Goal: Task Accomplishment & Management: Use online tool/utility

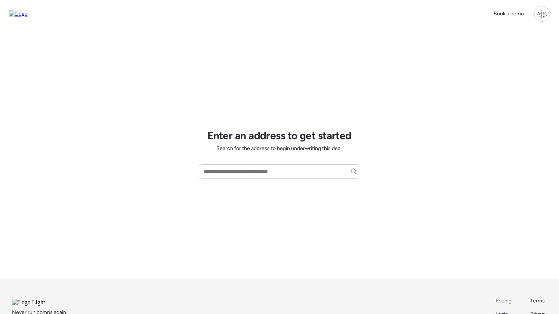
click at [542, 12] on div at bounding box center [543, 14] width 16 height 16
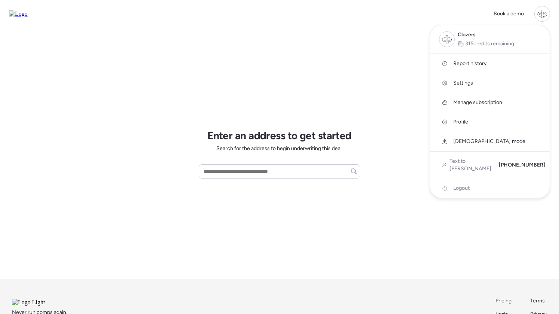
click at [474, 61] on span "Report history" at bounding box center [469, 63] width 33 height 7
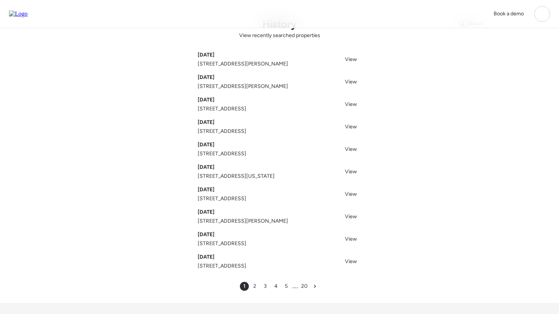
scroll to position [24, 0]
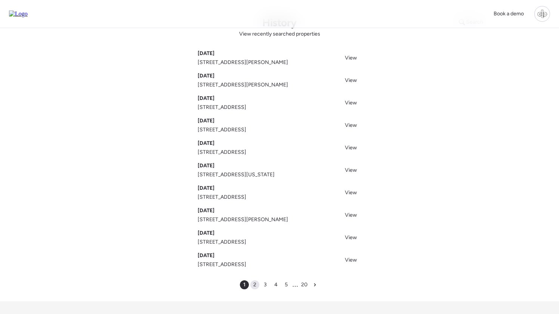
click at [255, 285] on span "2" at bounding box center [254, 284] width 3 height 7
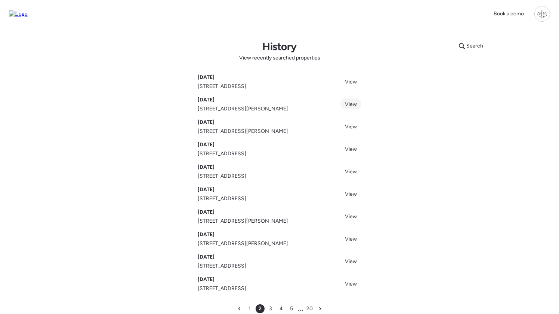
click at [347, 103] on span "View" at bounding box center [351, 104] width 12 height 6
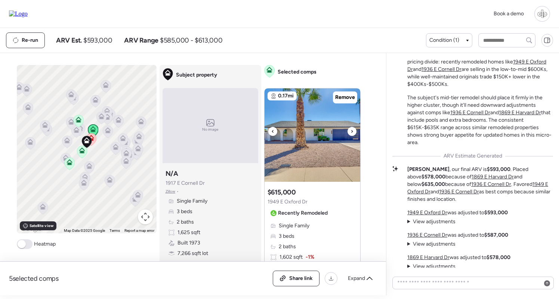
click at [322, 135] on img at bounding box center [313, 135] width 96 height 93
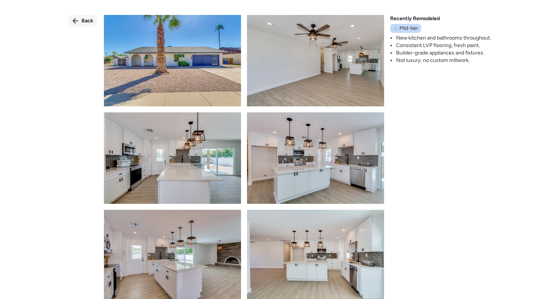
click at [89, 18] on span "Back" at bounding box center [87, 20] width 12 height 7
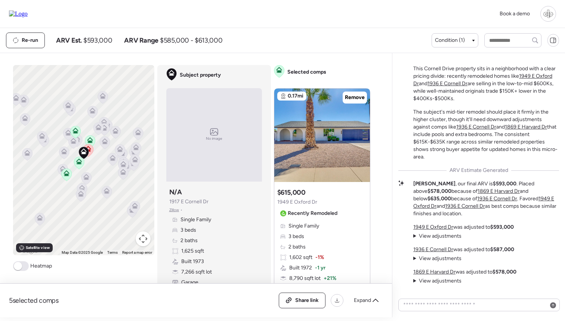
click at [256, 56] on div "5 selected comps All (5) ARV (5) As-is (0) Share link Expand Comps list To acti…" at bounding box center [194, 185] width 389 height 264
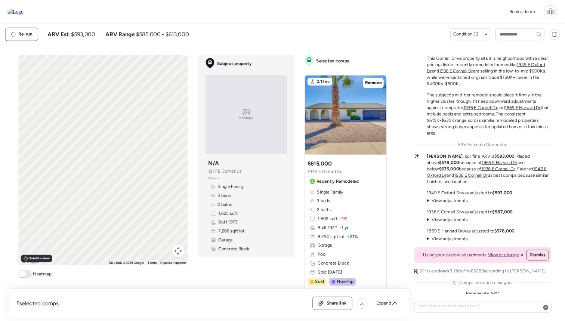
scroll to position [-5, 0]
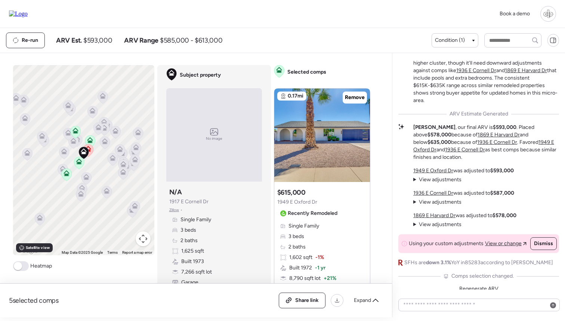
click at [256, 56] on div "5 selected comps All (5) ARV (5) As-is (0) Share link Expand Comps list To acti…" at bounding box center [194, 185] width 389 height 264
drag, startPoint x: 180, startPoint y: 74, endPoint x: 197, endPoint y: 94, distance: 26.2
click at [197, 94] on div "Subject property No image Subject property N/A 1917 E Cornell Dr Zillow • Singl…" at bounding box center [214, 184] width 114 height 238
click at [219, 72] on span "Subject property" at bounding box center [200, 74] width 41 height 7
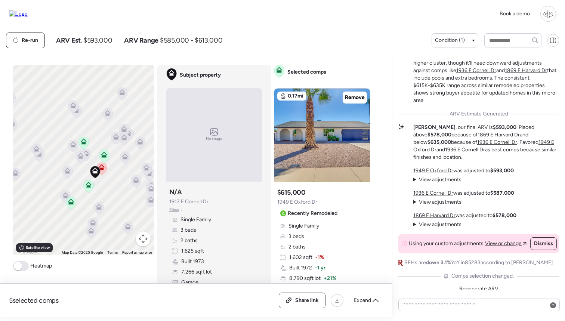
click at [517, 159] on p "Liam , our final ARV is $593,000 . Placed above $578,000 because of 1869 E Harv…" at bounding box center [486, 142] width 146 height 37
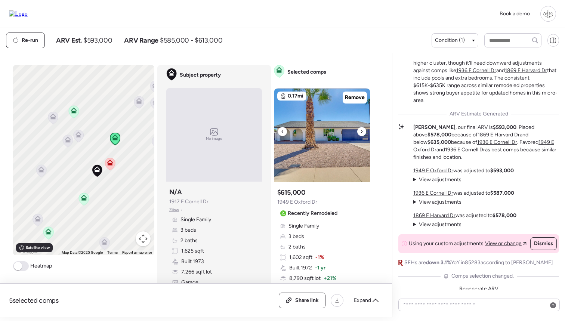
click at [306, 143] on img at bounding box center [322, 135] width 96 height 93
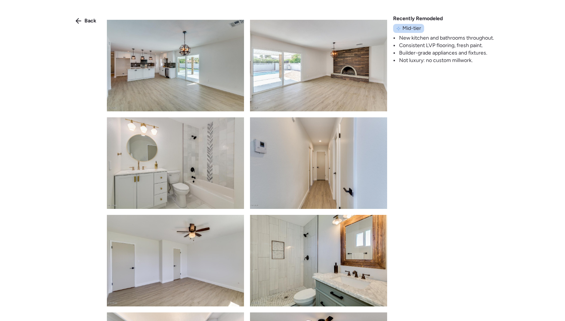
scroll to position [288, 0]
drag, startPoint x: 394, startPoint y: 19, endPoint x: 443, endPoint y: 16, distance: 49.0
click at [443, 16] on div "Recently Remodeled Mid-tier New kitchen and bathrooms throughout. Consistent LV…" at bounding box center [443, 39] width 101 height 49
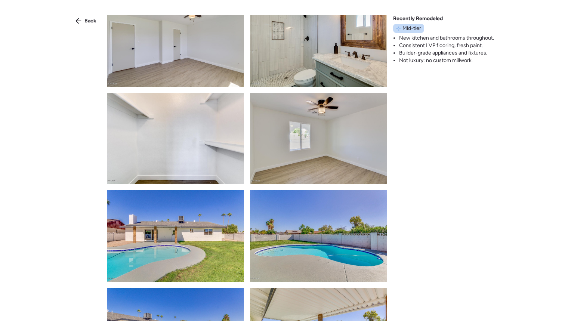
scroll to position [511, 0]
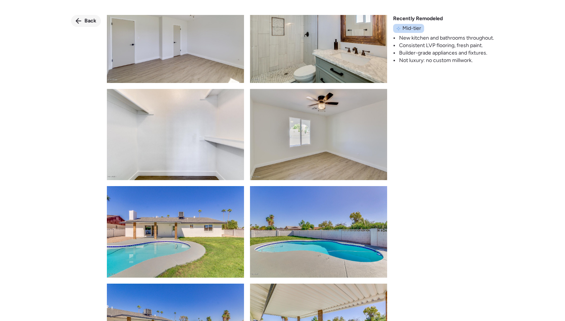
click at [90, 19] on span "Back" at bounding box center [90, 20] width 12 height 7
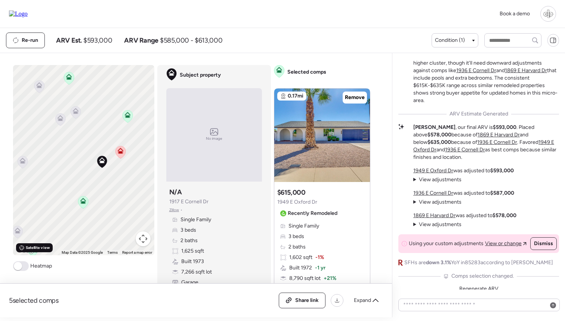
click at [38, 249] on span "Satellite view" at bounding box center [38, 248] width 24 height 6
drag, startPoint x: 112, startPoint y: 212, endPoint x: 112, endPoint y: 172, distance: 40.0
click at [112, 172] on div "To activate drag with keyboard, press Alt + Enter. Once in keyboard drag state,…" at bounding box center [83, 160] width 141 height 190
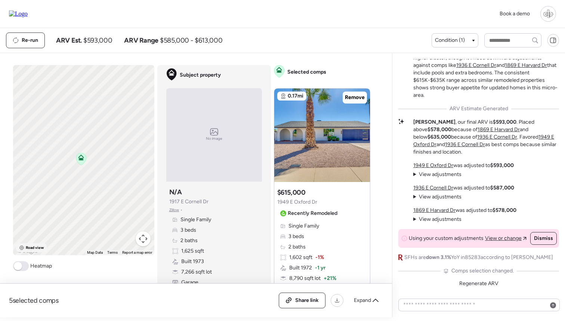
click at [31, 246] on span "Road view" at bounding box center [35, 248] width 18 height 6
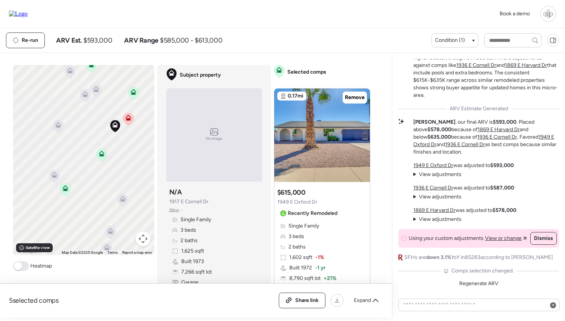
click at [432, 174] on span "View adjustments" at bounding box center [440, 174] width 43 height 6
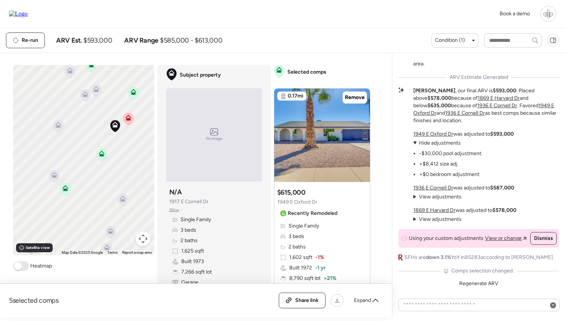
click at [501, 237] on span "View or change" at bounding box center [503, 238] width 37 height 7
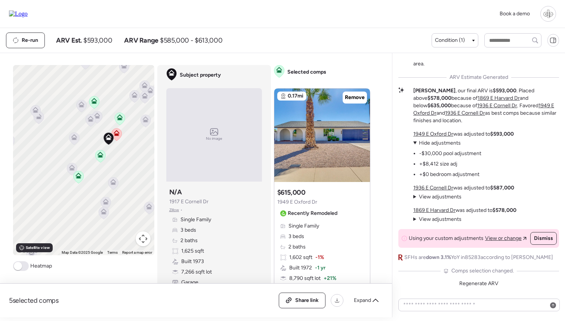
drag, startPoint x: 116, startPoint y: 165, endPoint x: 111, endPoint y: 166, distance: 5.7
click at [111, 166] on div "To activate drag with keyboard, press Alt + Enter. Once in keyboard drag state,…" at bounding box center [83, 160] width 141 height 190
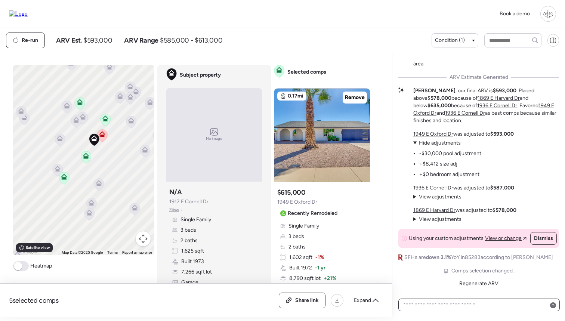
click at [443, 305] on textarea at bounding box center [479, 305] width 155 height 10
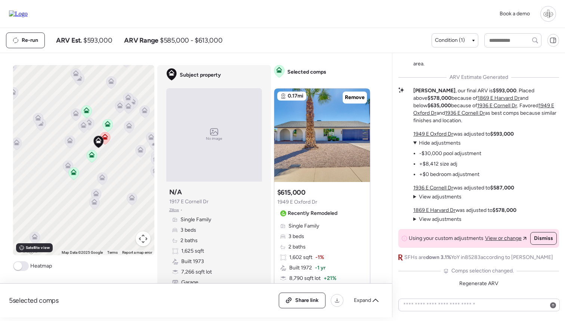
click at [128, 106] on icon at bounding box center [128, 106] width 6 height 6
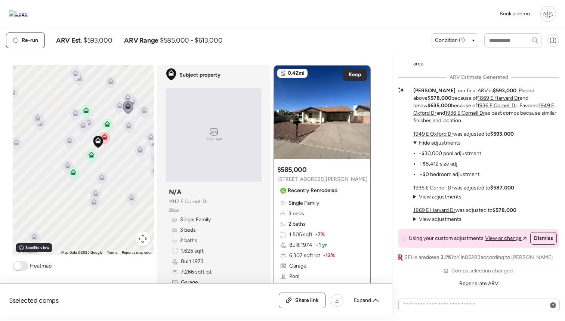
click at [117, 107] on icon at bounding box center [120, 105] width 6 height 6
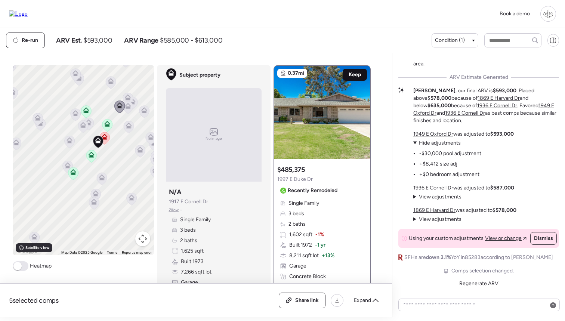
click at [349, 74] on span "Keep" at bounding box center [355, 74] width 12 height 7
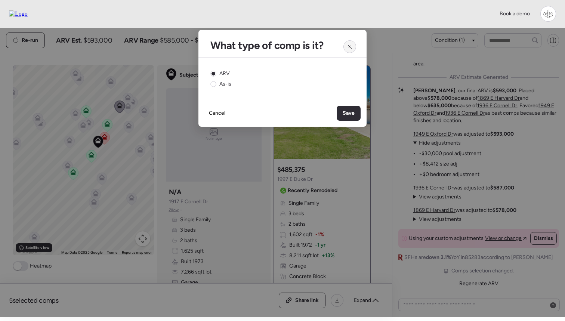
click at [350, 44] on icon at bounding box center [350, 47] width 6 height 6
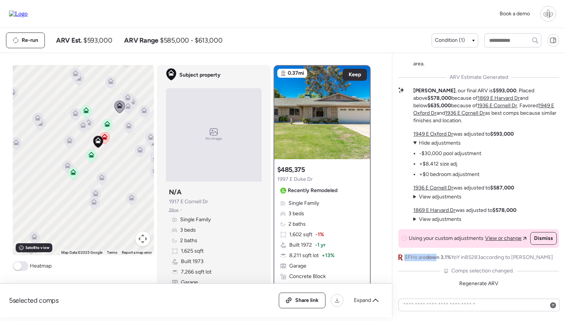
drag, startPoint x: 405, startPoint y: 256, endPoint x: 436, endPoint y: 258, distance: 31.1
click at [436, 258] on span "SFHs are down 3.1% YoY in 85283 according to Redfin" at bounding box center [478, 257] width 149 height 7
click at [436, 258] on span "down 3.1%" at bounding box center [438, 257] width 25 height 6
drag, startPoint x: 440, startPoint y: 258, endPoint x: 459, endPoint y: 258, distance: 19.1
click at [459, 258] on span "SFHs are down 3.1% YoY in 85283 according to Redfin" at bounding box center [478, 257] width 149 height 7
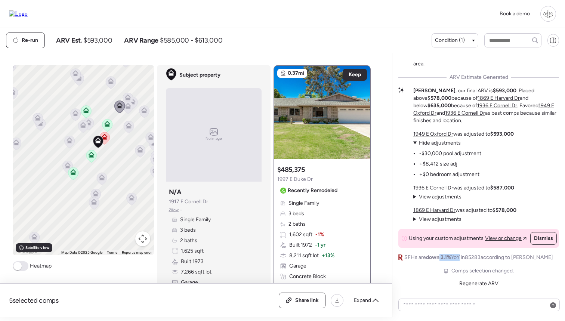
click at [459, 258] on span "SFHs are down 3.1% YoY in 85283 according to Redfin" at bounding box center [478, 257] width 149 height 7
drag, startPoint x: 470, startPoint y: 257, endPoint x: 526, endPoint y: 259, distance: 55.7
click at [526, 259] on span "SFHs are down 3.1% YoY in 85283 according to Redfin" at bounding box center [478, 257] width 149 height 7
drag, startPoint x: 405, startPoint y: 257, endPoint x: 524, endPoint y: 259, distance: 119.6
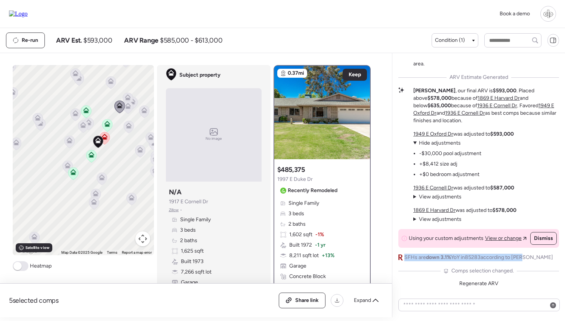
click at [524, 259] on span "SFHs are down 3.1% YoY in 85283 according to Redfin" at bounding box center [478, 257] width 149 height 7
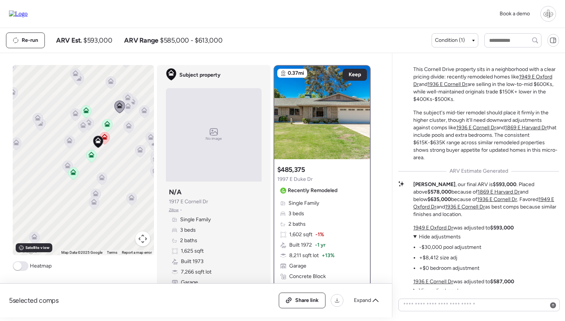
scroll to position [-93, 0]
click at [109, 124] on icon at bounding box center [107, 124] width 6 height 6
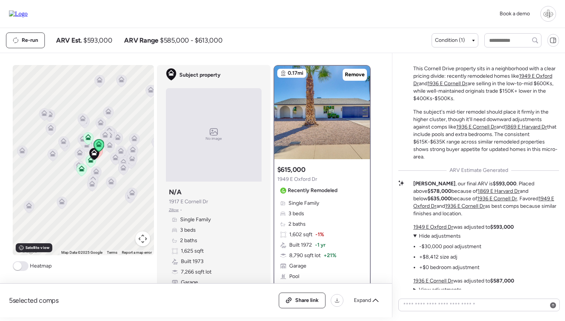
drag, startPoint x: 118, startPoint y: 172, endPoint x: 109, endPoint y: 172, distance: 9.0
click at [109, 172] on div "To navigate, press the arrow keys. To activate drag with keyboard, press Alt + …" at bounding box center [83, 160] width 141 height 190
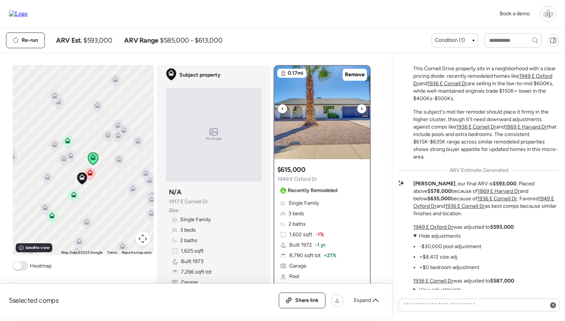
scroll to position [0, 0]
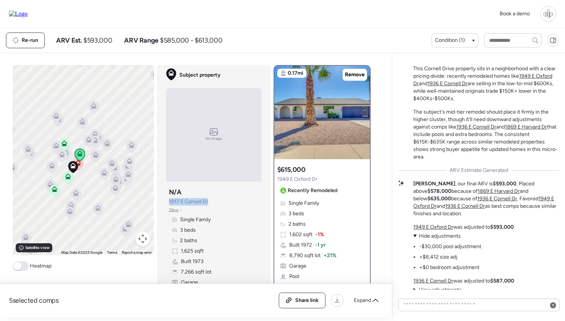
drag, startPoint x: 167, startPoint y: 204, endPoint x: 213, endPoint y: 203, distance: 46.0
click at [213, 203] on div "Subject property N/A 1917 E Cornell Dr Zillow • Single Family 3 beds 2 baths 1,…" at bounding box center [214, 242] width 96 height 115
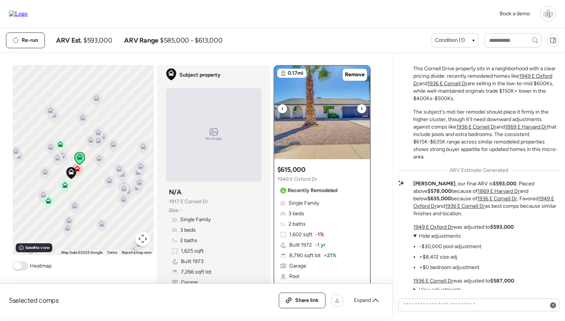
click at [321, 109] on img at bounding box center [322, 112] width 96 height 93
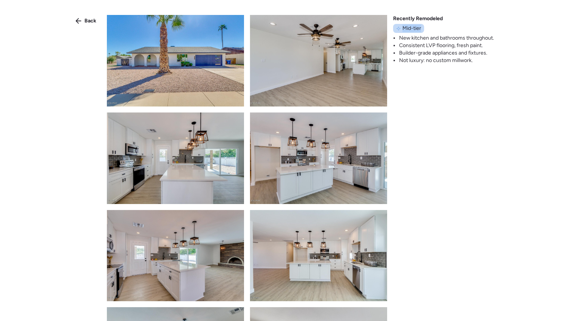
drag, startPoint x: 404, startPoint y: 26, endPoint x: 423, endPoint y: 28, distance: 19.5
click at [423, 28] on div "Mid-tier" at bounding box center [408, 28] width 31 height 9
click at [83, 16] on div "Back" at bounding box center [86, 21] width 30 height 12
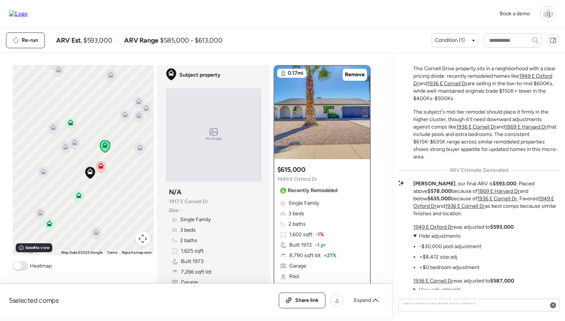
drag, startPoint x: 85, startPoint y: 200, endPoint x: 108, endPoint y: 199, distance: 23.2
click at [108, 199] on div "To activate drag with keyboard, press Alt + Enter. Once in keyboard drag state,…" at bounding box center [83, 160] width 141 height 190
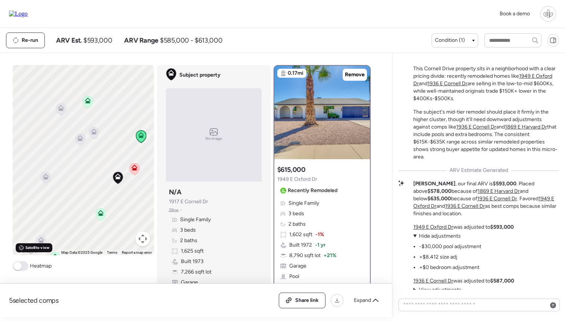
click at [26, 252] on div "Satellite view" at bounding box center [34, 247] width 37 height 9
drag, startPoint x: 138, startPoint y: 195, endPoint x: 107, endPoint y: 194, distance: 30.7
click at [107, 194] on div "To activate drag with keyboard, press Alt + Enter. Once in keyboard drag state,…" at bounding box center [83, 160] width 141 height 190
click at [34, 248] on span "Road view" at bounding box center [34, 248] width 18 height 6
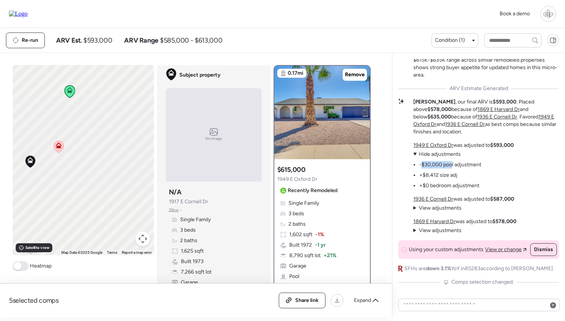
drag, startPoint x: 421, startPoint y: 163, endPoint x: 452, endPoint y: 163, distance: 31.0
click at [452, 163] on li "-$30,000 pool adjustment" at bounding box center [450, 164] width 62 height 7
drag, startPoint x: 424, startPoint y: 176, endPoint x: 442, endPoint y: 176, distance: 17.9
click at [442, 176] on li "+$8,412 size adj" at bounding box center [438, 175] width 38 height 7
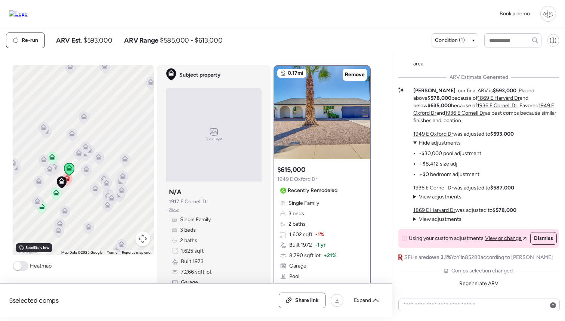
scroll to position [0, 0]
click at [351, 73] on span "Remove" at bounding box center [355, 74] width 20 height 7
click at [73, 159] on div "To activate drag with keyboard, press Alt + Enter. Once in keyboard drag state,…" at bounding box center [83, 160] width 141 height 190
click at [77, 156] on icon at bounding box center [79, 154] width 10 height 12
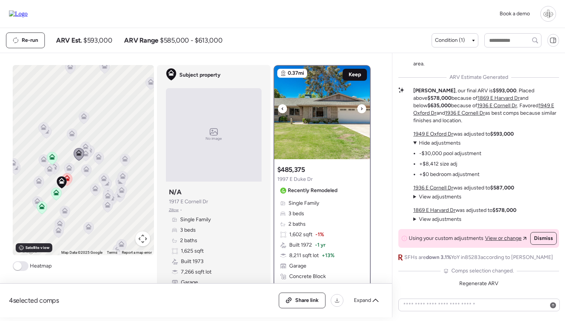
click at [363, 71] on div "Keep" at bounding box center [355, 75] width 24 height 12
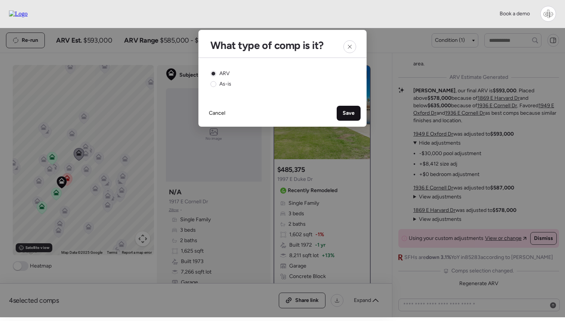
click at [347, 110] on span "Save" at bounding box center [349, 113] width 12 height 7
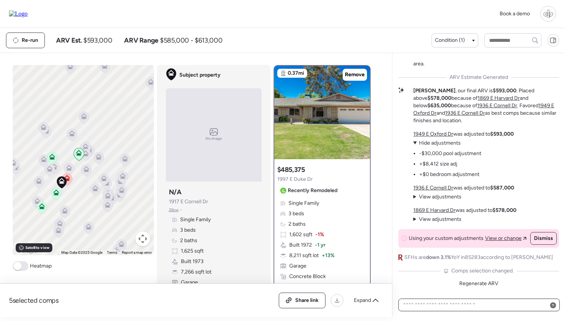
drag, startPoint x: 463, startPoint y: 306, endPoint x: 467, endPoint y: 307, distance: 3.8
click at [463, 306] on textarea at bounding box center [479, 305] width 155 height 10
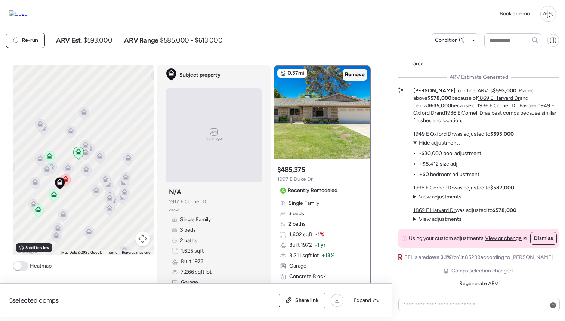
click at [353, 76] on span "Remove" at bounding box center [355, 74] width 20 height 7
click at [69, 171] on icon at bounding box center [68, 169] width 10 height 12
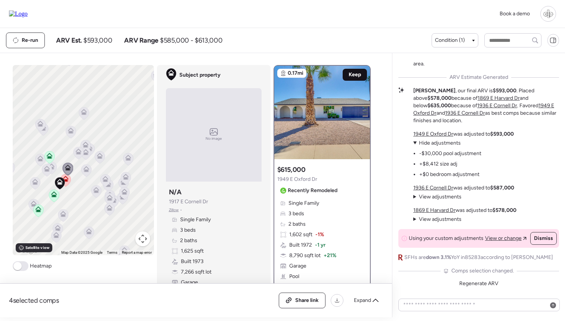
click at [354, 77] on span "Keep" at bounding box center [355, 74] width 12 height 7
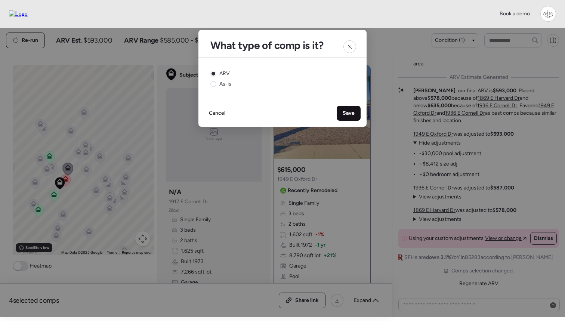
click at [347, 110] on span "Save" at bounding box center [349, 113] width 12 height 7
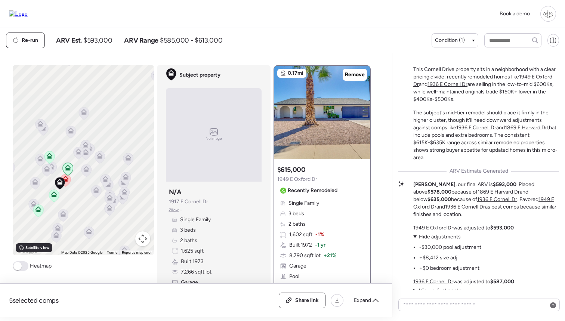
scroll to position [-93, 0]
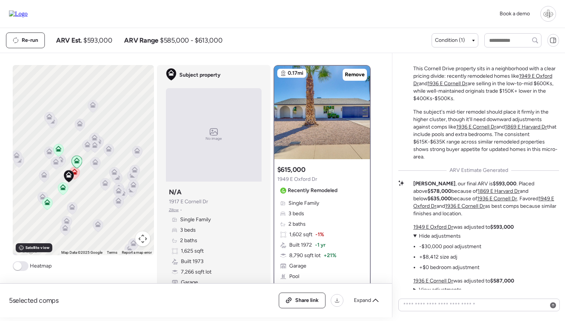
drag, startPoint x: 93, startPoint y: 187, endPoint x: 109, endPoint y: 172, distance: 22.5
click at [109, 178] on icon at bounding box center [105, 184] width 10 height 13
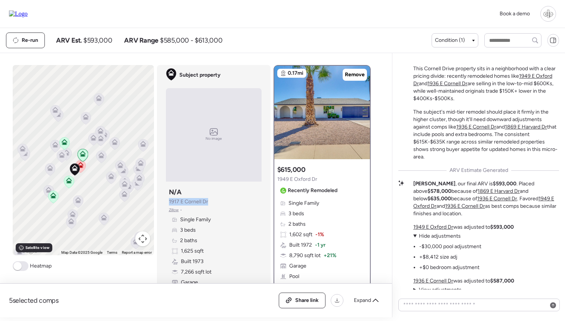
drag, startPoint x: 167, startPoint y: 201, endPoint x: 210, endPoint y: 199, distance: 43.0
click at [210, 199] on div "Subject property N/A 1917 E Cornell Dr Zillow • Single Family 3 beds 2 baths 1,…" at bounding box center [214, 242] width 96 height 115
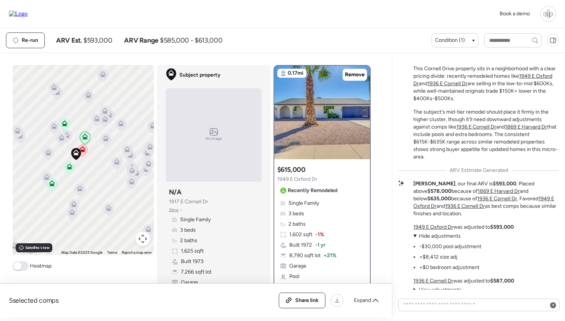
drag, startPoint x: 87, startPoint y: 179, endPoint x: 87, endPoint y: 163, distance: 16.1
click at [87, 163] on div "To activate drag with keyboard, press Alt + Enter. Once in keyboard drag state,…" at bounding box center [83, 160] width 141 height 190
click at [319, 128] on img at bounding box center [322, 112] width 96 height 93
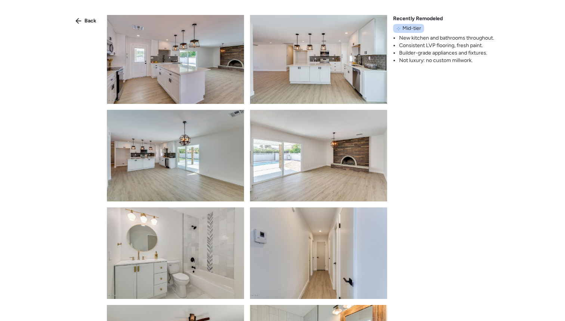
scroll to position [198, 0]
drag, startPoint x: 394, startPoint y: 16, endPoint x: 445, endPoint y: 18, distance: 50.9
click at [445, 18] on div "Recently Remodeled Mid-tier New kitchen and bathrooms throughout. Consistent LV…" at bounding box center [443, 39] width 101 height 49
drag, startPoint x: 402, startPoint y: 27, endPoint x: 421, endPoint y: 27, distance: 18.7
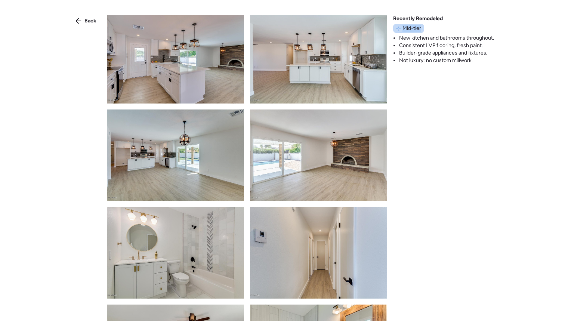
click at [421, 27] on span "Mid-tier" at bounding box center [412, 28] width 19 height 7
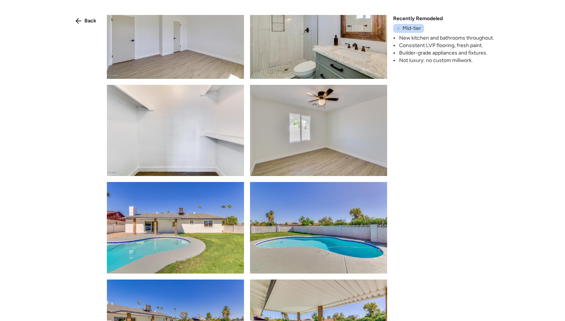
scroll to position [516, 0]
click at [92, 20] on span "Back" at bounding box center [90, 20] width 12 height 7
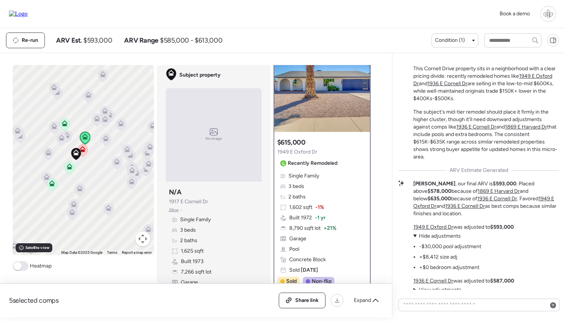
scroll to position [35, 0]
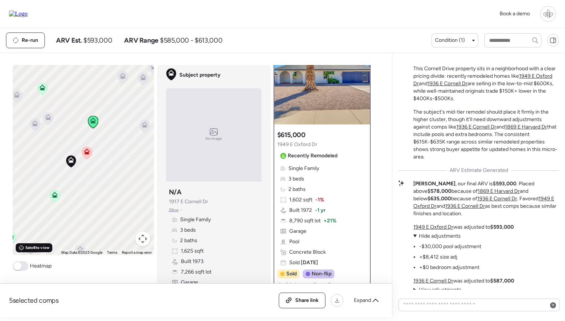
click at [39, 250] on span "Satellite view" at bounding box center [37, 248] width 24 height 6
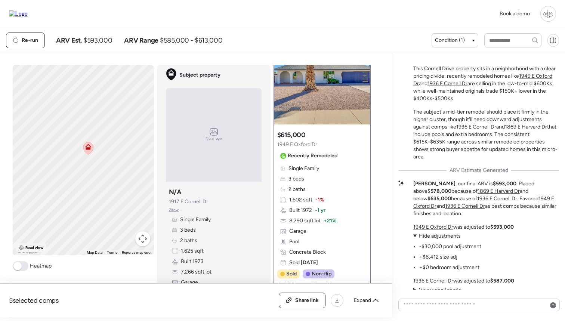
click at [25, 248] on span "Road view" at bounding box center [34, 248] width 18 height 6
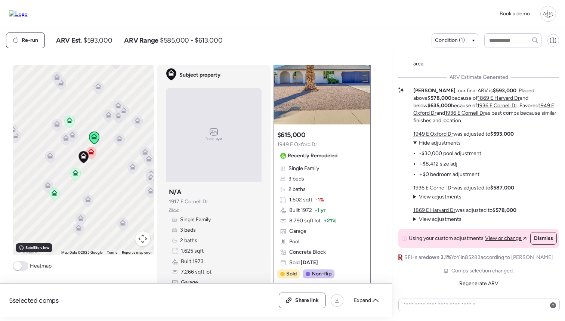
scroll to position [0, 0]
drag, startPoint x: 425, startPoint y: 156, endPoint x: 465, endPoint y: 156, distance: 40.0
click at [465, 156] on li "-$30,000 pool adjustment" at bounding box center [450, 153] width 62 height 7
drag, startPoint x: 427, startPoint y: 166, endPoint x: 451, endPoint y: 166, distance: 24.3
click at [451, 166] on li "+$8,412 size adj" at bounding box center [438, 163] width 38 height 7
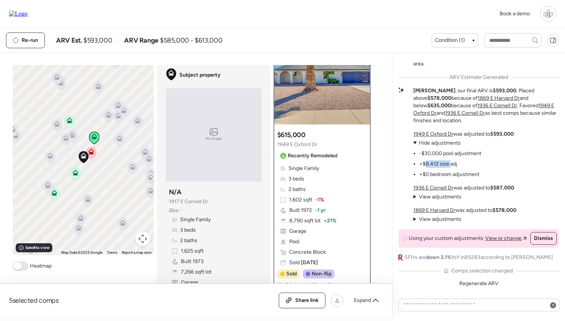
click at [451, 166] on li "+$8,412 size adj" at bounding box center [438, 163] width 38 height 7
click at [436, 135] on u "1949 E Oxford Dr" at bounding box center [433, 134] width 40 height 6
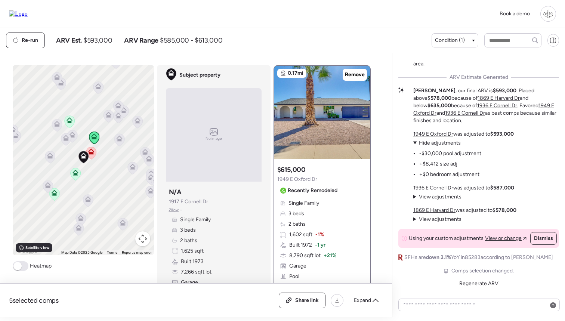
scroll to position [68, 0]
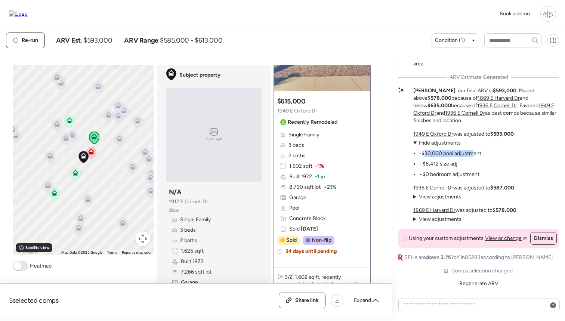
drag, startPoint x: 424, startPoint y: 152, endPoint x: 474, endPoint y: 151, distance: 50.1
click at [474, 151] on li "-$30,000 pool adjustment" at bounding box center [450, 153] width 62 height 7
drag, startPoint x: 423, startPoint y: 164, endPoint x: 452, endPoint y: 164, distance: 29.2
click at [452, 164] on li "+$8,412 size adj" at bounding box center [438, 163] width 38 height 7
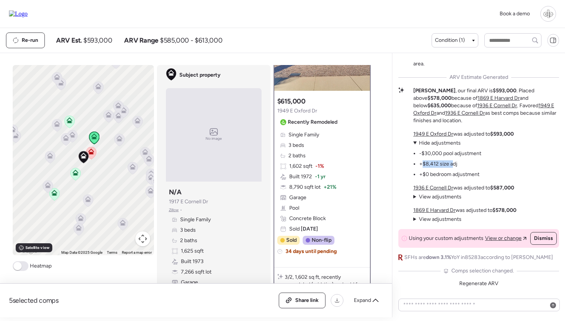
click at [452, 164] on li "+$8,412 size adj" at bounding box center [438, 163] width 38 height 7
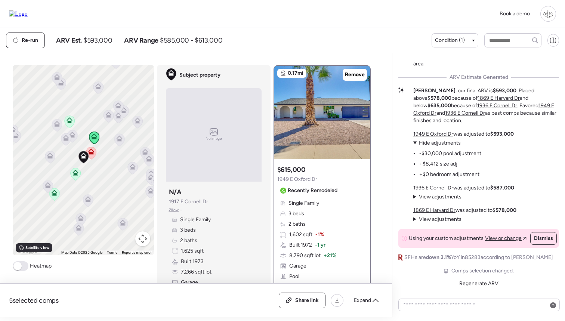
scroll to position [0, 0]
drag, startPoint x: 167, startPoint y: 202, endPoint x: 217, endPoint y: 204, distance: 49.7
click at [217, 204] on div "Subject property N/A 1917 E Cornell Dr Zillow • Single Family 3 beds 2 baths 1,…" at bounding box center [214, 242] width 96 height 115
click at [453, 305] on textarea at bounding box center [479, 305] width 155 height 10
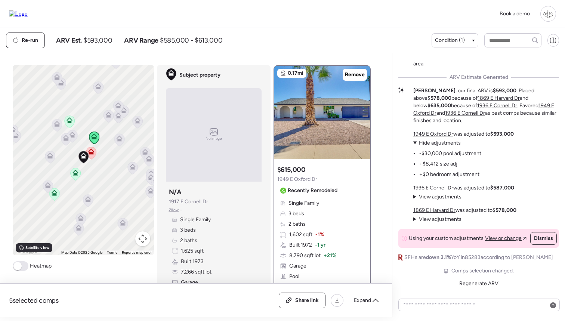
click at [67, 142] on icon at bounding box center [66, 139] width 10 height 12
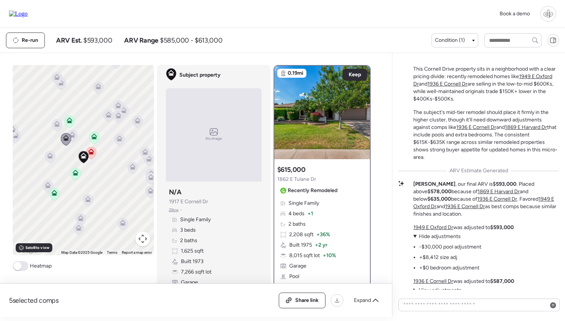
scroll to position [-93, 0]
click at [94, 153] on icon at bounding box center [91, 153] width 10 height 12
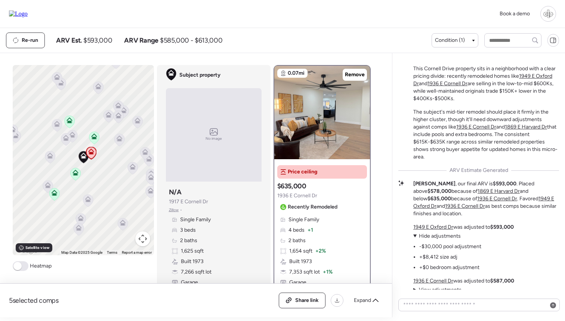
scroll to position [0, 0]
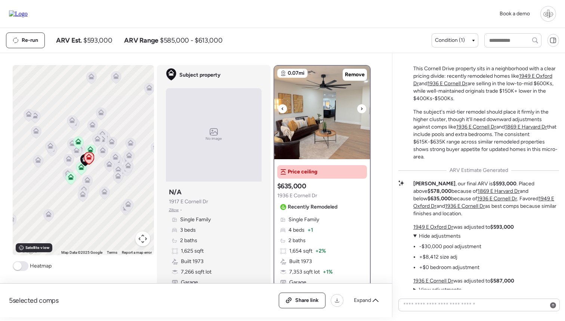
click at [330, 113] on img at bounding box center [322, 112] width 96 height 93
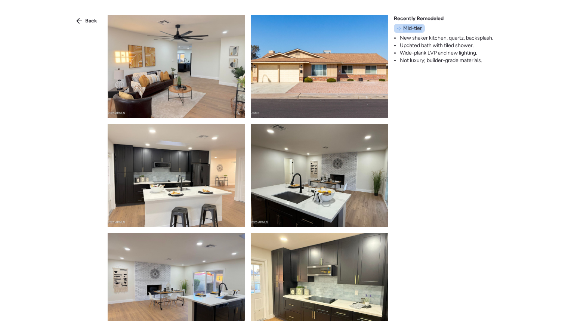
drag, startPoint x: 404, startPoint y: 27, endPoint x: 424, endPoint y: 27, distance: 19.8
click at [424, 27] on div "Mid-tier" at bounding box center [409, 28] width 31 height 9
click at [89, 23] on span "Back" at bounding box center [91, 20] width 12 height 7
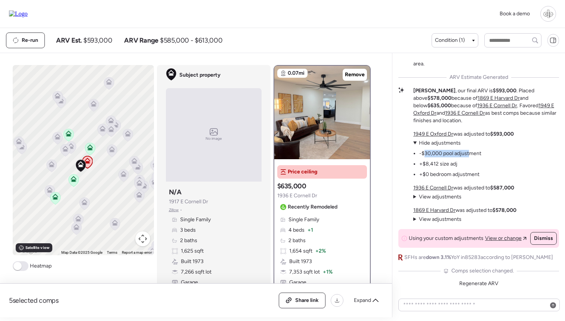
drag, startPoint x: 424, startPoint y: 153, endPoint x: 468, endPoint y: 155, distance: 44.2
click at [468, 155] on li "-$30,000 pool adjustment" at bounding box center [450, 153] width 62 height 7
drag, startPoint x: 424, startPoint y: 164, endPoint x: 452, endPoint y: 165, distance: 28.0
click at [452, 165] on li "+$8,412 size adj" at bounding box center [438, 163] width 38 height 7
drag, startPoint x: 428, startPoint y: 174, endPoint x: 458, endPoint y: 174, distance: 30.3
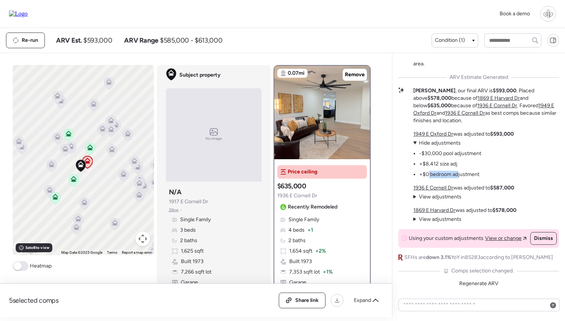
click at [458, 174] on li "+$0 bedroom adjustment" at bounding box center [449, 174] width 60 height 7
drag, startPoint x: 495, startPoint y: 133, endPoint x: 511, endPoint y: 133, distance: 15.3
click at [511, 133] on strong "$593,000" at bounding box center [502, 134] width 24 height 6
drag, startPoint x: 495, startPoint y: 187, endPoint x: 511, endPoint y: 188, distance: 16.5
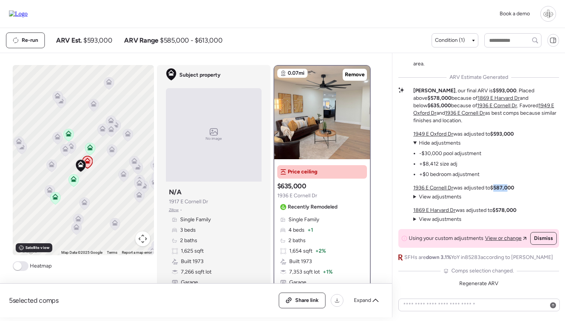
click at [511, 188] on strong "$587,000" at bounding box center [502, 188] width 24 height 6
drag, startPoint x: 86, startPoint y: 41, endPoint x: 113, endPoint y: 41, distance: 26.9
click at [114, 41] on div "ARV Est. $593,000 ARV Range $585,000 - $613,000" at bounding box center [139, 40] width 166 height 9
click at [113, 41] on div "ARV Est. $593,000 ARV Range $585,000 - $613,000" at bounding box center [139, 40] width 166 height 9
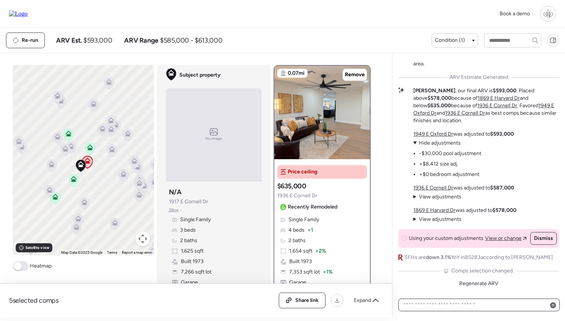
click at [464, 305] on textarea at bounding box center [479, 305] width 155 height 10
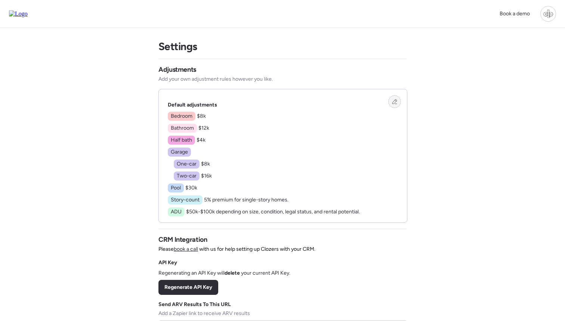
click at [393, 102] on icon at bounding box center [394, 101] width 5 height 5
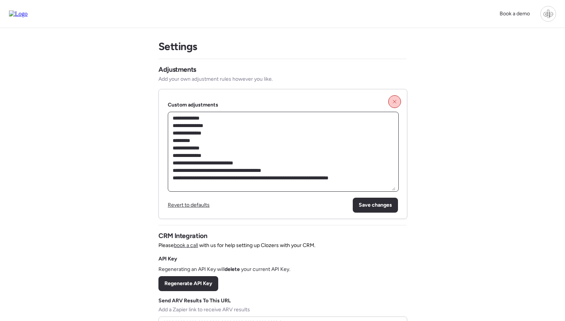
click at [228, 140] on textarea "**********" at bounding box center [283, 152] width 224 height 78
click at [396, 99] on div at bounding box center [394, 101] width 13 height 13
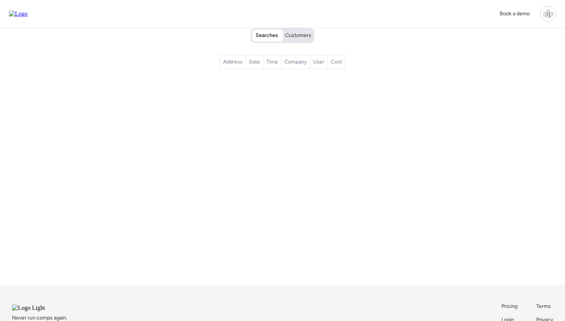
click at [300, 37] on span "Customers" at bounding box center [298, 35] width 26 height 7
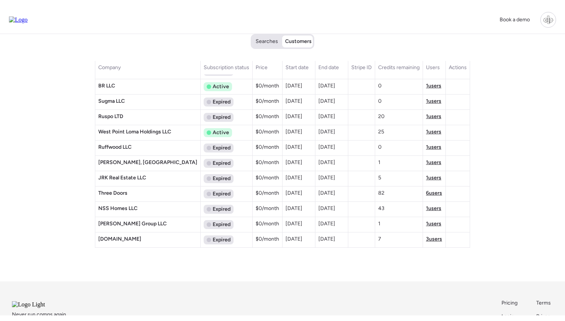
scroll to position [638, 0]
